Goal: Check status

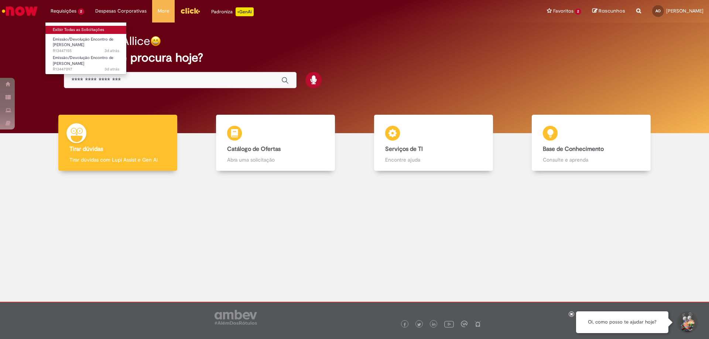
click at [77, 26] on link "Exibir Todas as Solicitações" at bounding box center [85, 30] width 81 height 8
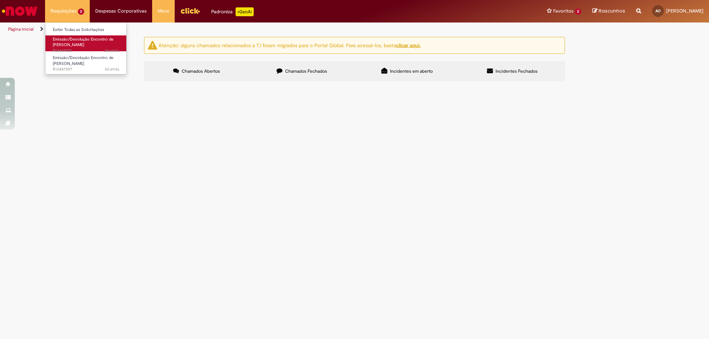
click at [91, 42] on span "Emissão/Devolução Encontro de [PERSON_NAME]" at bounding box center [83, 42] width 61 height 11
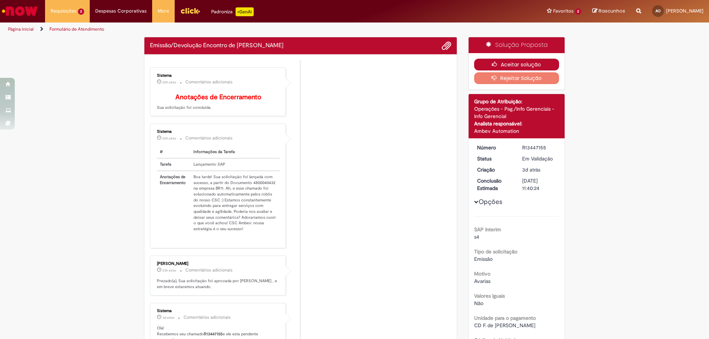
click at [546, 64] on button "Aceitar solução" at bounding box center [516, 65] width 85 height 12
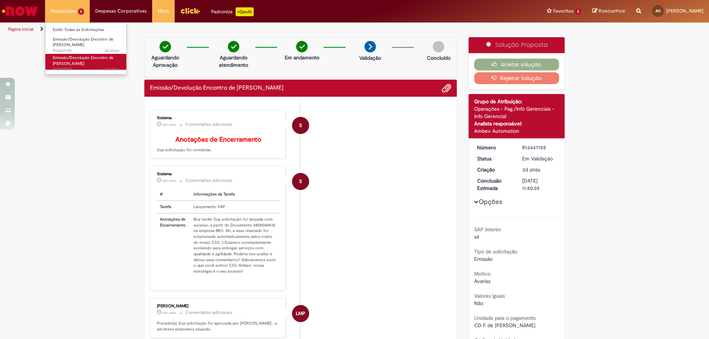
click at [93, 64] on link "Emissão/Devolução Encontro de Contas Fornecedor 3d atrás 3 dias atrás R13447097" at bounding box center [85, 62] width 81 height 16
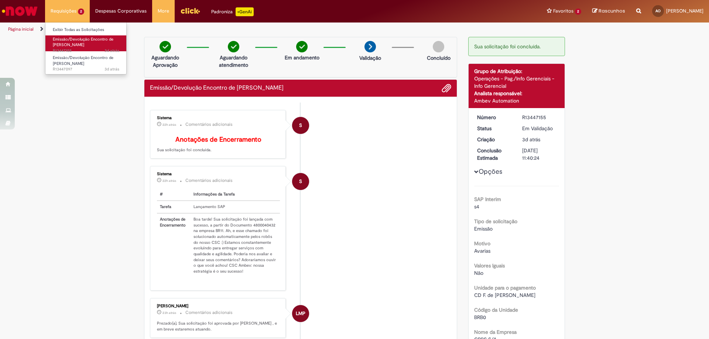
click at [80, 41] on span "Emissão/Devolução Encontro de [PERSON_NAME]" at bounding box center [83, 42] width 61 height 11
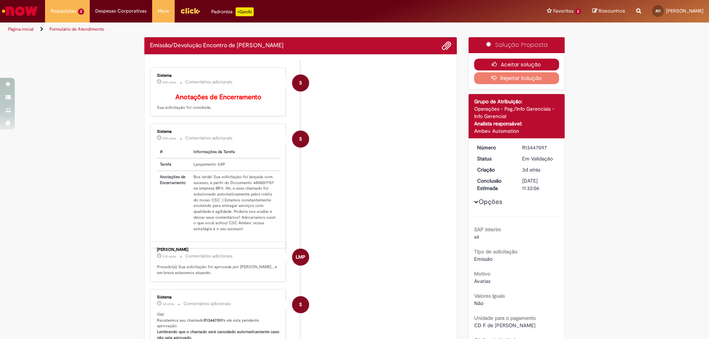
click at [503, 63] on button "Aceitar solução" at bounding box center [516, 65] width 85 height 12
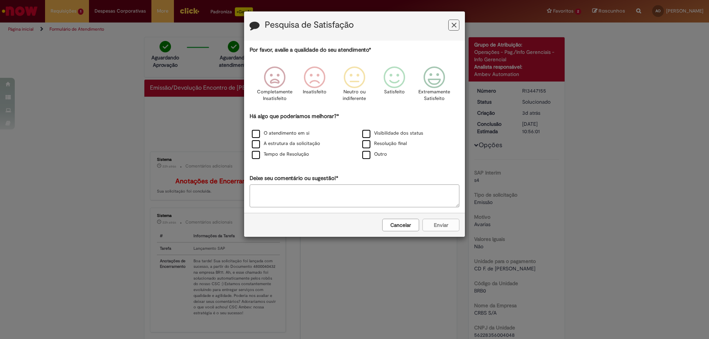
click at [457, 26] on button "Feedback" at bounding box center [453, 25] width 11 height 11
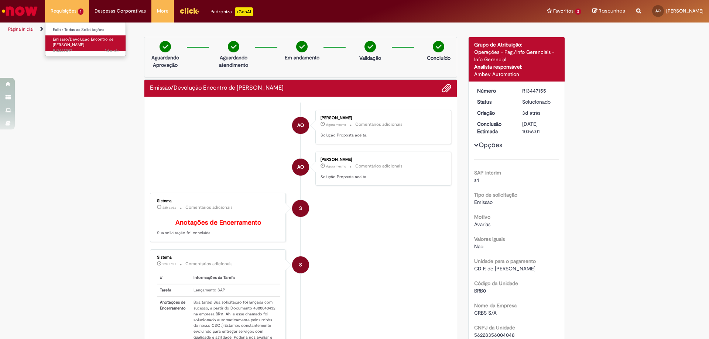
click at [75, 42] on span "Emissão/Devolução Encontro de [PERSON_NAME]" at bounding box center [83, 42] width 61 height 11
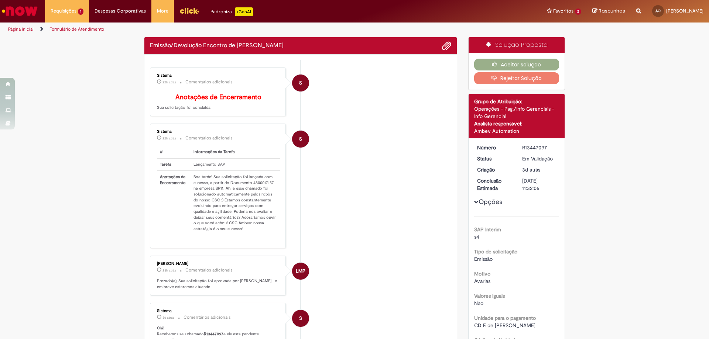
click at [510, 74] on button "Rejeitar Solução" at bounding box center [516, 78] width 85 height 12
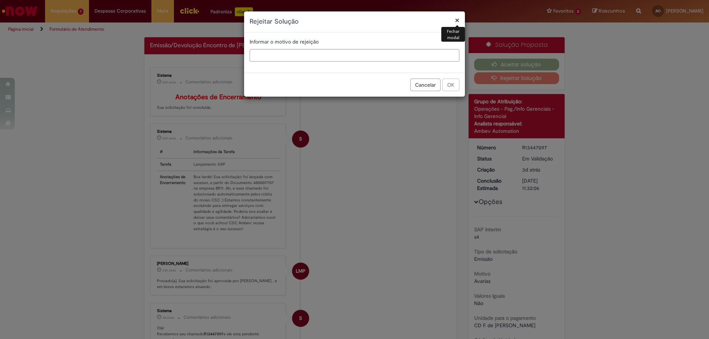
click at [507, 67] on div "× Fechar modal Rejeitar Solução Informar o motivo de rejeição Cancelar OK" at bounding box center [354, 169] width 709 height 339
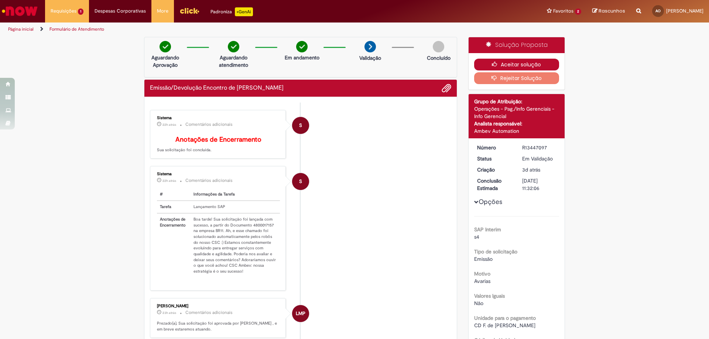
click at [498, 66] on button "Aceitar solução" at bounding box center [516, 65] width 85 height 12
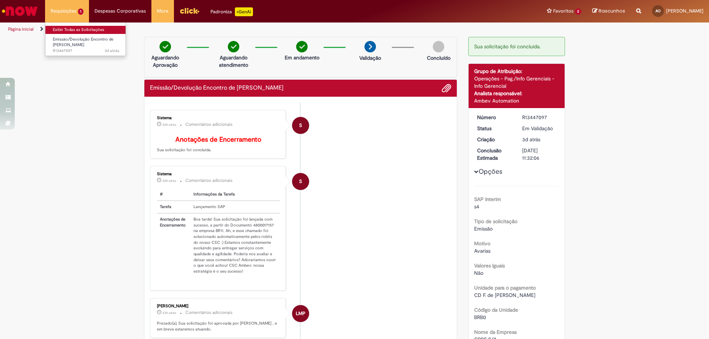
click at [68, 31] on link "Exibir Todas as Solicitações" at bounding box center [85, 30] width 81 height 8
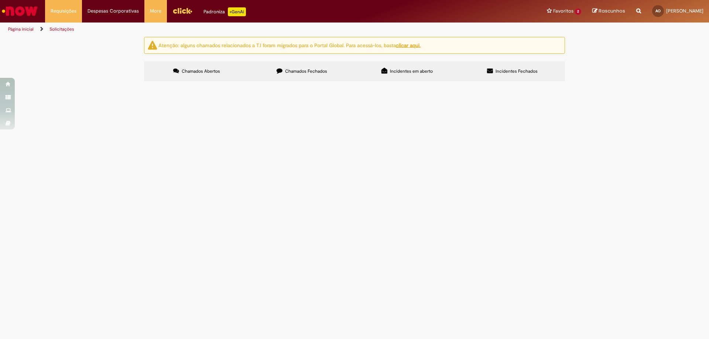
click at [305, 73] on span "Chamados Fechados" at bounding box center [306, 71] width 42 height 6
click at [0, 0] on span "Solicito emissão de NF de shelf life para fábrica de Aguas Claras- SE" at bounding box center [0, 0] width 0 height 0
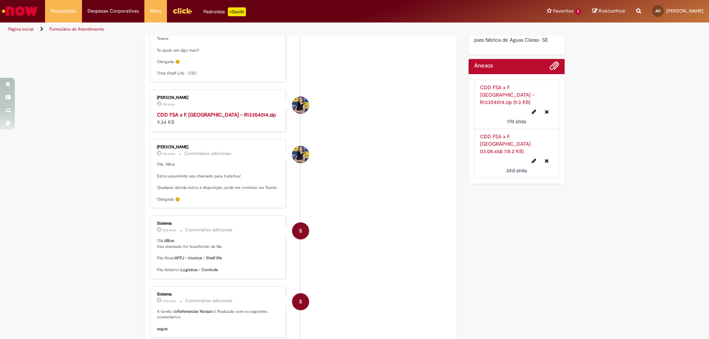
scroll to position [227, 0]
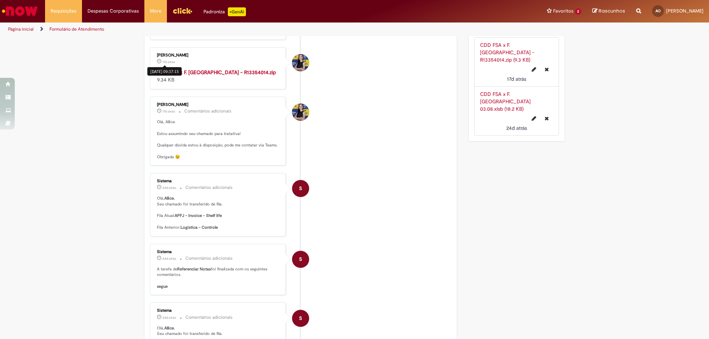
click at [170, 72] on div "[DATE] 09:37:15" at bounding box center [164, 71] width 34 height 8
click at [201, 74] on strong "CDD FSA x F. [GEOGRAPHIC_DATA] - R13354014.zip" at bounding box center [216, 72] width 119 height 7
